Goal: Task Accomplishment & Management: Manage account settings

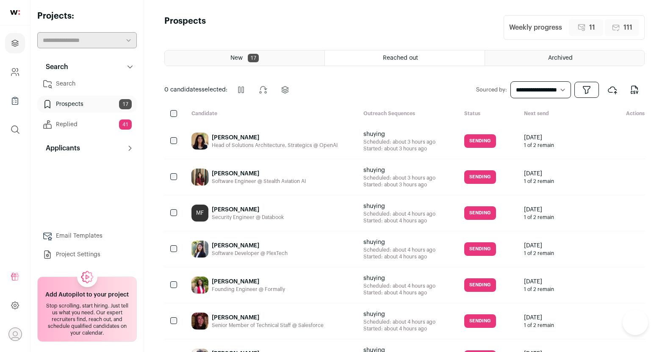
click at [107, 123] on link "Replied 41" at bounding box center [86, 124] width 99 height 17
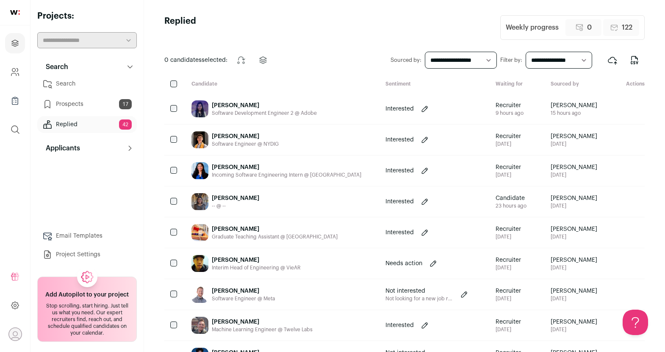
click at [264, 106] on div "Drishti Jain" at bounding box center [264, 105] width 105 height 8
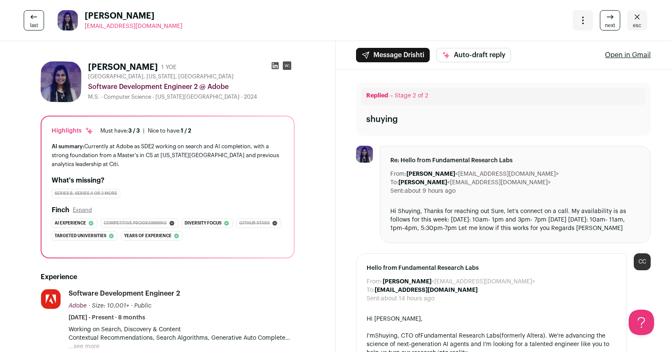
click at [271, 64] on icon at bounding box center [275, 65] width 8 height 8
click at [627, 20] on link "esc" at bounding box center [637, 20] width 20 height 20
